Goal: Check status: Check status

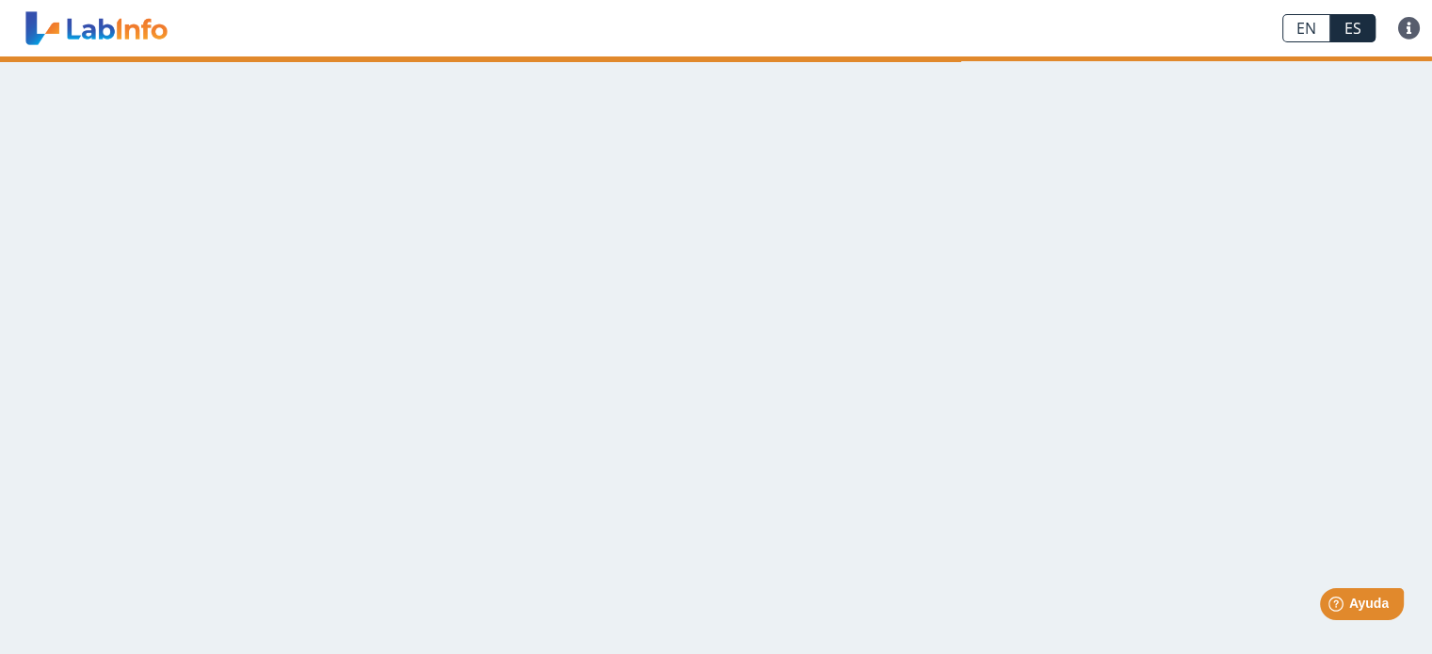
click at [1262, 485] on main at bounding box center [716, 355] width 1432 height 598
click at [1045, 190] on main at bounding box center [716, 355] width 1432 height 598
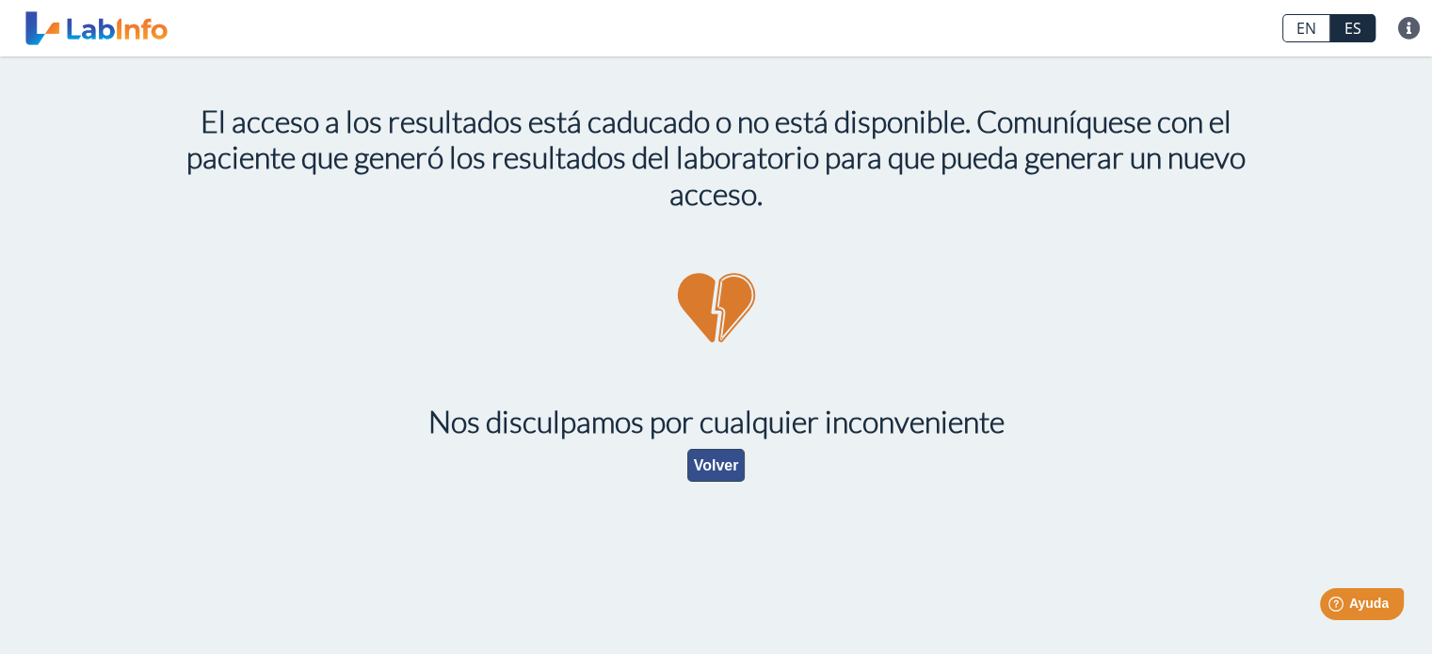
click at [712, 474] on button "Volver" at bounding box center [716, 465] width 58 height 33
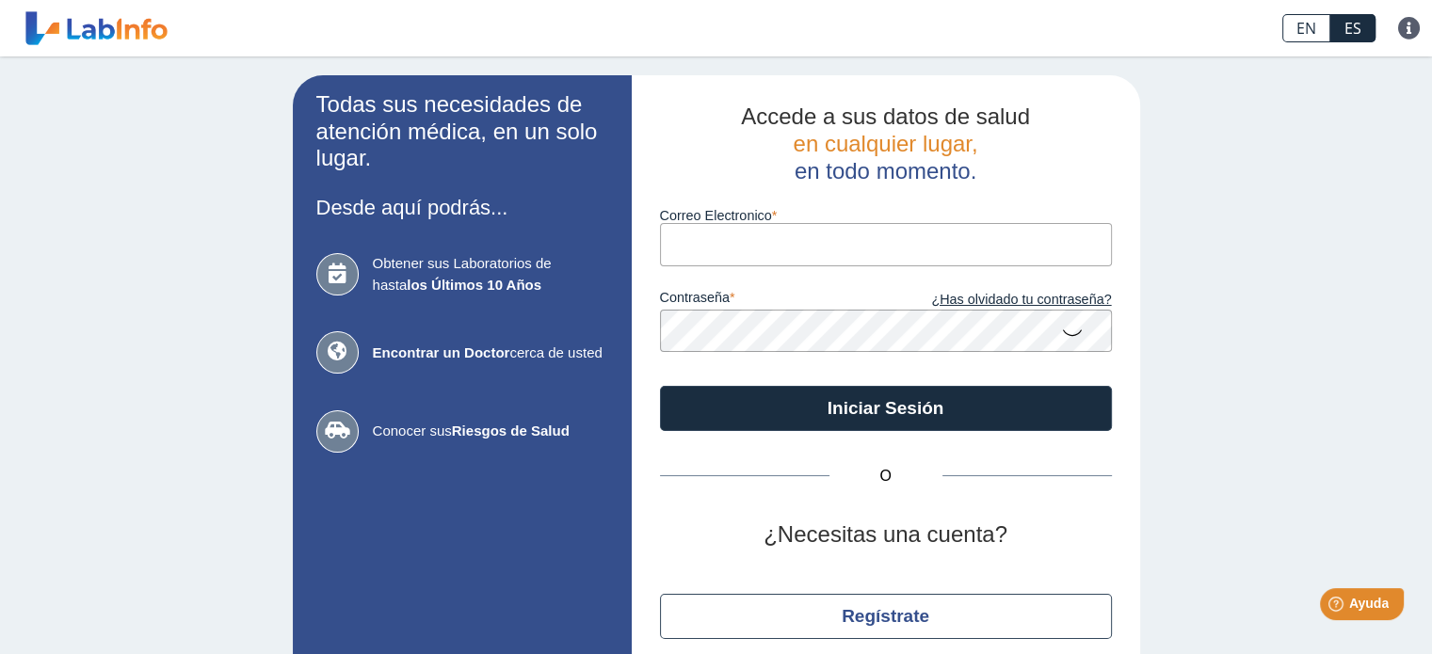
click at [823, 242] on input "Correo Electronico" at bounding box center [886, 244] width 452 height 42
type input "[EMAIL_ADDRESS][DOMAIN_NAME]"
click at [847, 243] on input "[EMAIL_ADDRESS][DOMAIN_NAME]" at bounding box center [886, 244] width 452 height 42
click at [863, 244] on input "[EMAIL_ADDRESS][DOMAIN_NAME]" at bounding box center [886, 244] width 452 height 42
click at [1230, 256] on div "Todas sus necesidades de atención médica, en un solo lugar. Desde aquí podrás..…" at bounding box center [716, 393] width 1432 height 675
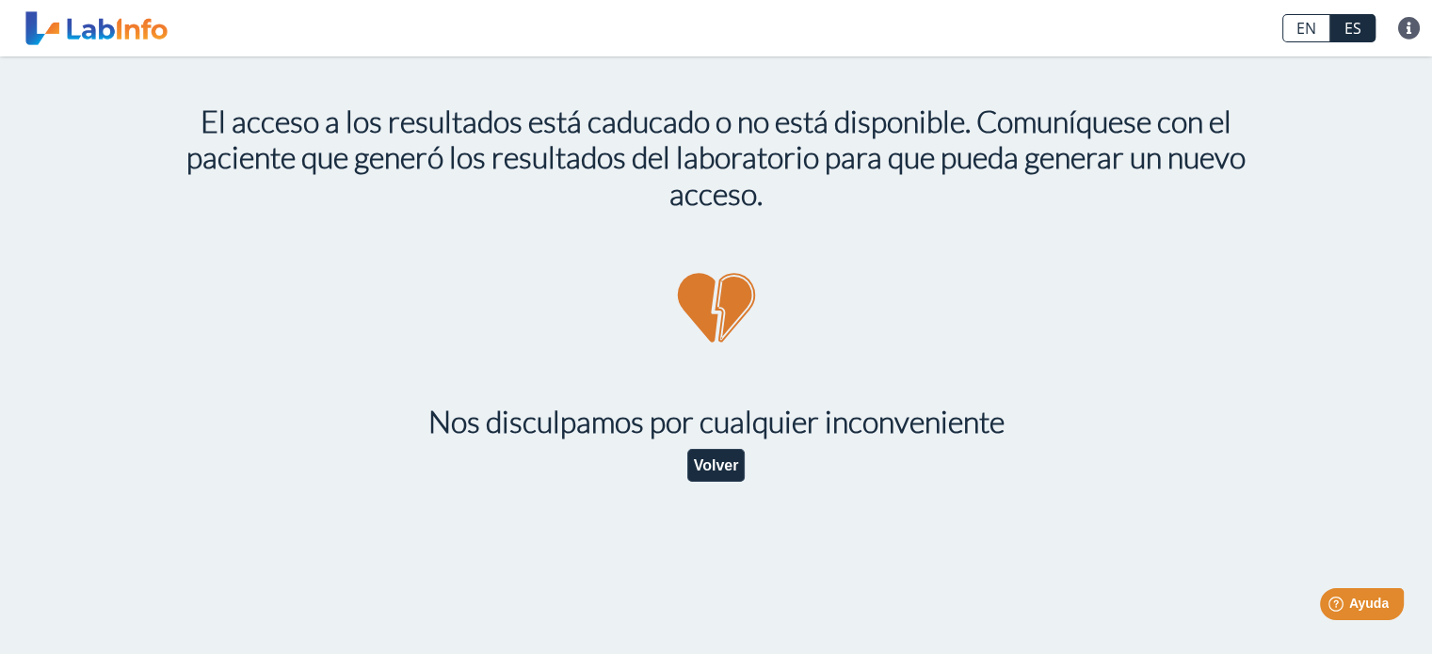
click at [124, 28] on link at bounding box center [96, 28] width 155 height 47
